Goal: Find specific page/section: Find specific page/section

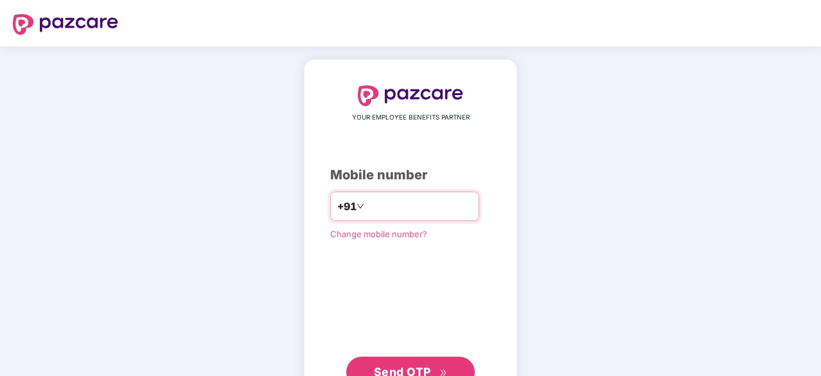
type input "**********"
click at [414, 368] on span "Send OTP" at bounding box center [402, 370] width 57 height 13
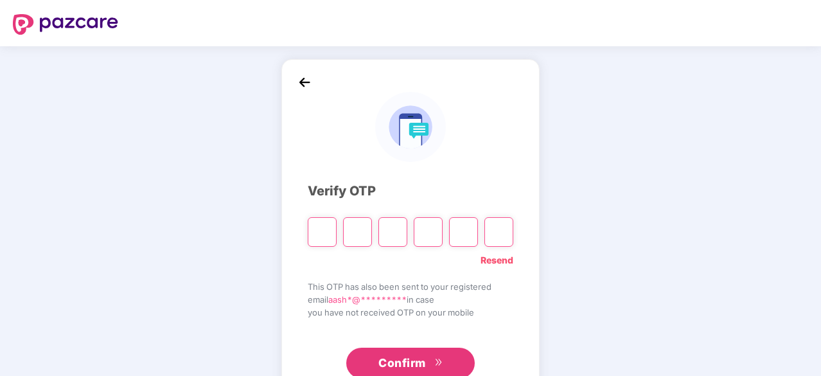
type input "*"
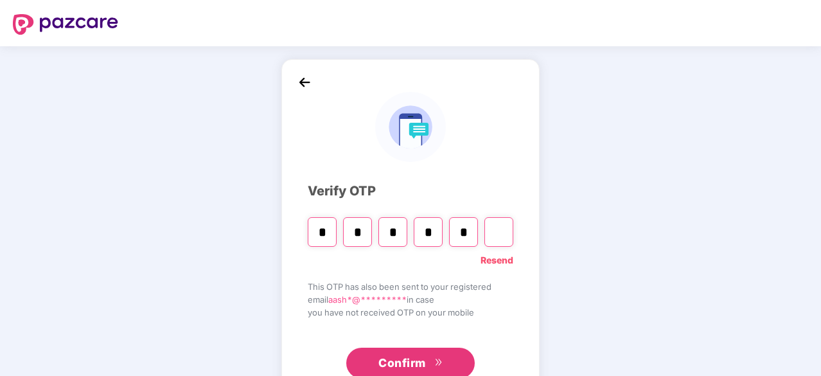
type input "*"
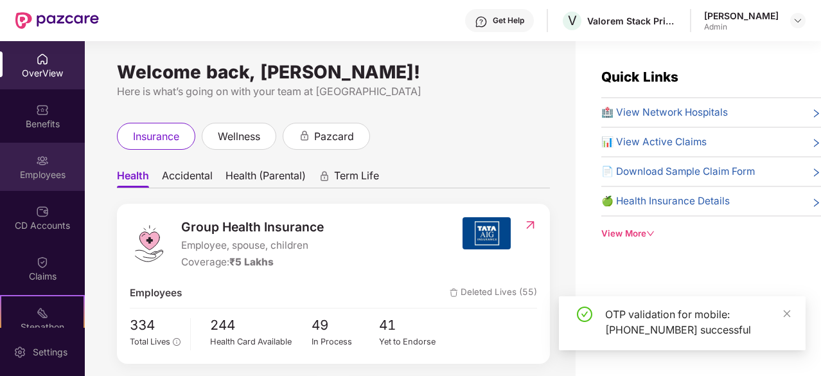
click at [28, 166] on div "Employees" at bounding box center [42, 167] width 85 height 48
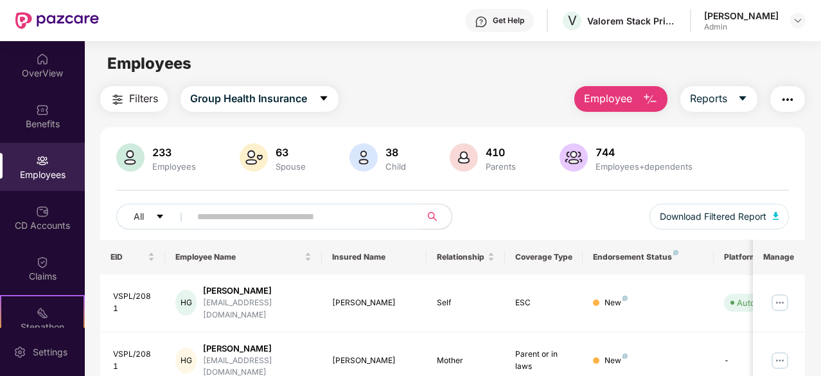
click at [299, 210] on input "text" at bounding box center [300, 216] width 206 height 19
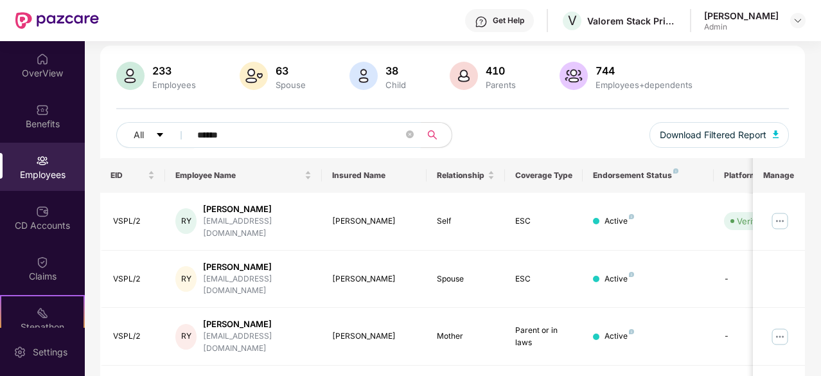
scroll to position [130, 0]
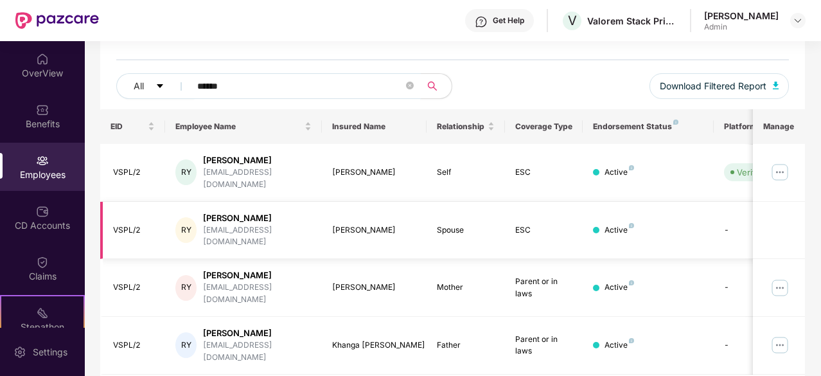
type input "******"
click at [339, 224] on div "[PERSON_NAME]" at bounding box center [374, 230] width 84 height 12
copy div "[PERSON_NAME]"
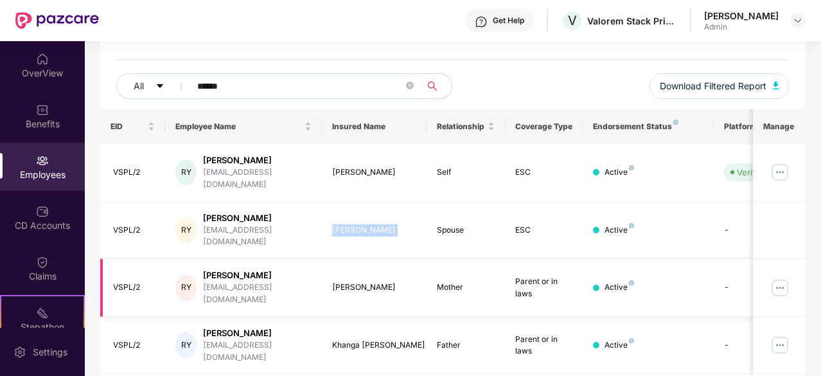
scroll to position [0, 0]
